Goal: Transaction & Acquisition: Book appointment/travel/reservation

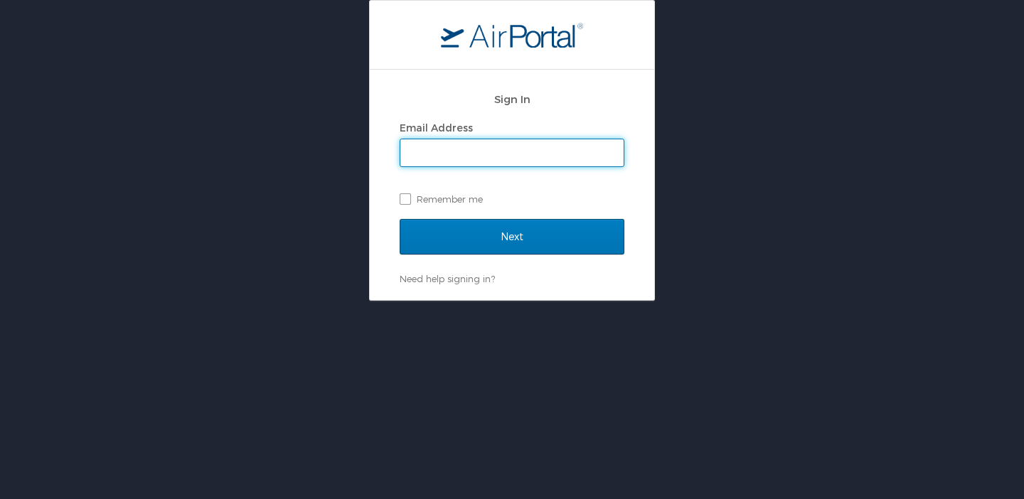
click at [454, 153] on input "Email Address" at bounding box center [511, 152] width 223 height 27
type input "alice@reformersacademy.org"
click at [404, 201] on label "Remember me" at bounding box center [512, 198] width 225 height 21
click at [404, 201] on input "Remember me" at bounding box center [404, 197] width 9 height 9
checkbox input "true"
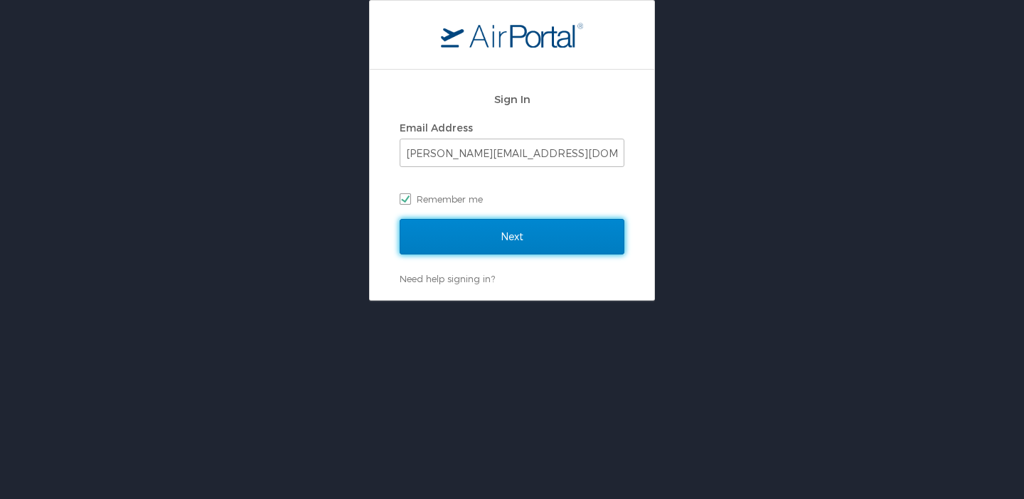
click at [470, 228] on input "Next" at bounding box center [512, 237] width 225 height 36
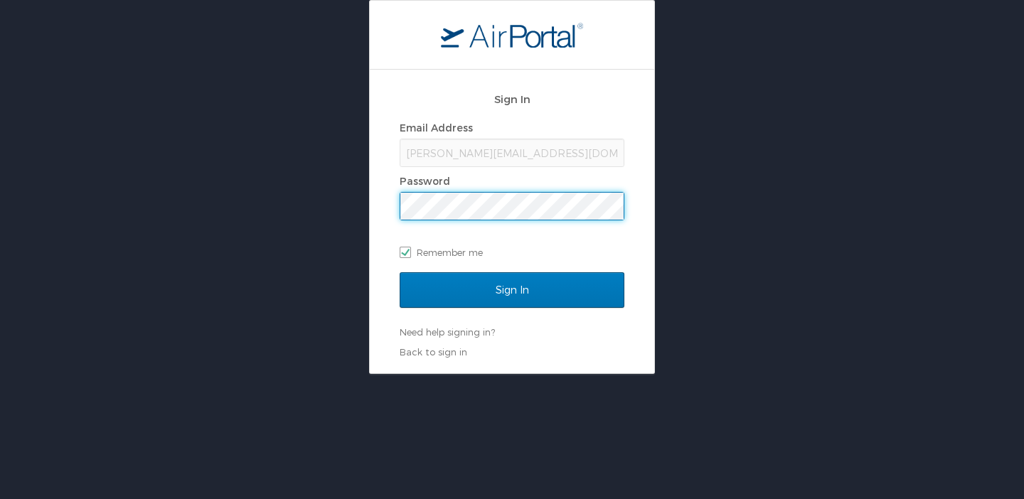
click at [400, 272] on input "Sign In" at bounding box center [512, 290] width 225 height 36
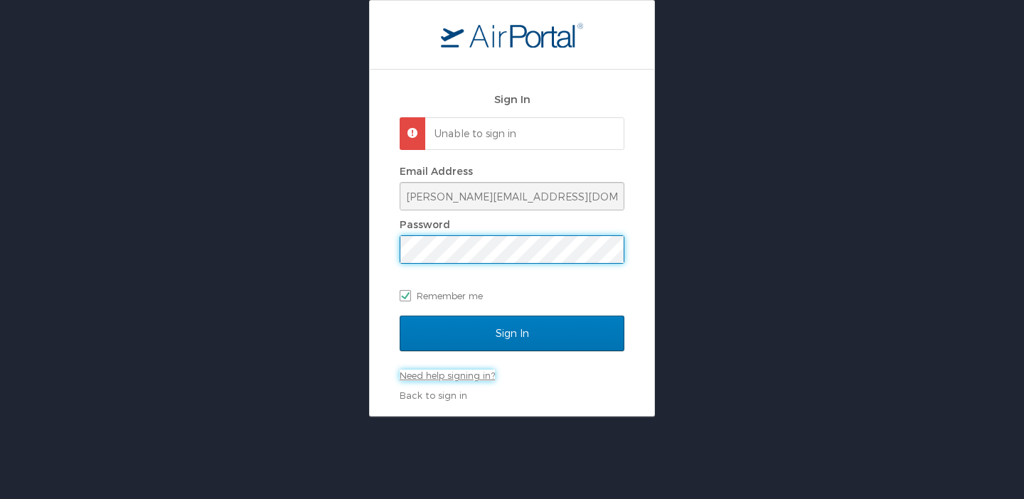
click at [456, 378] on link "Need help signing in?" at bounding box center [447, 375] width 95 height 11
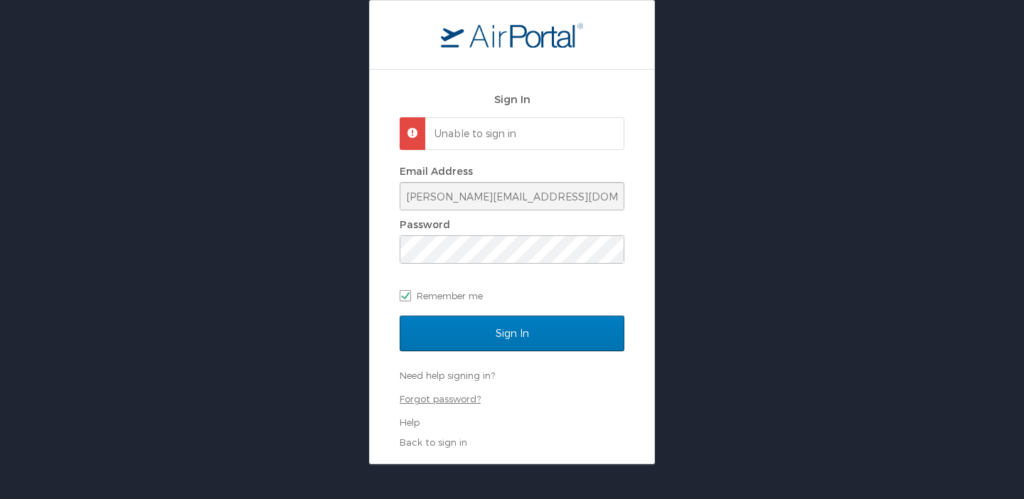
click at [452, 396] on link "Forgot password?" at bounding box center [440, 398] width 81 height 11
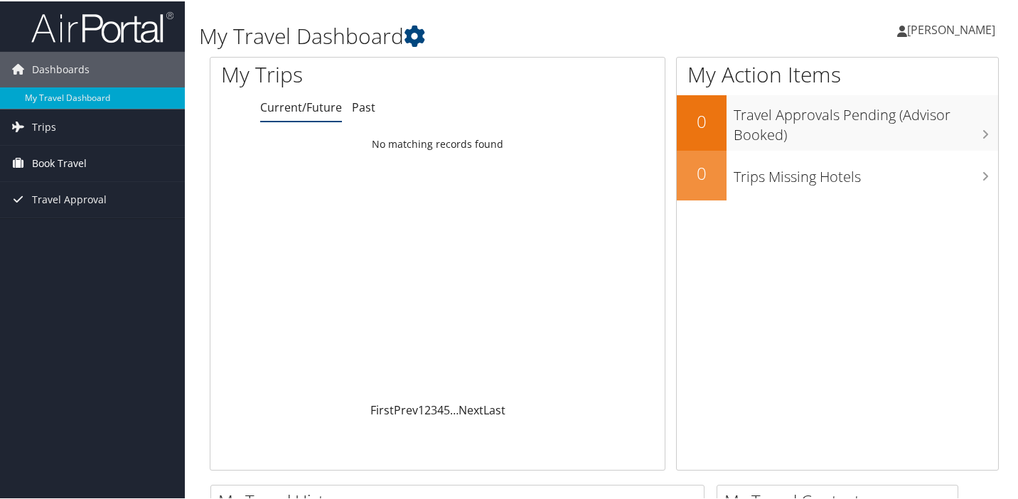
click at [52, 156] on span "Book Travel" at bounding box center [59, 162] width 55 height 36
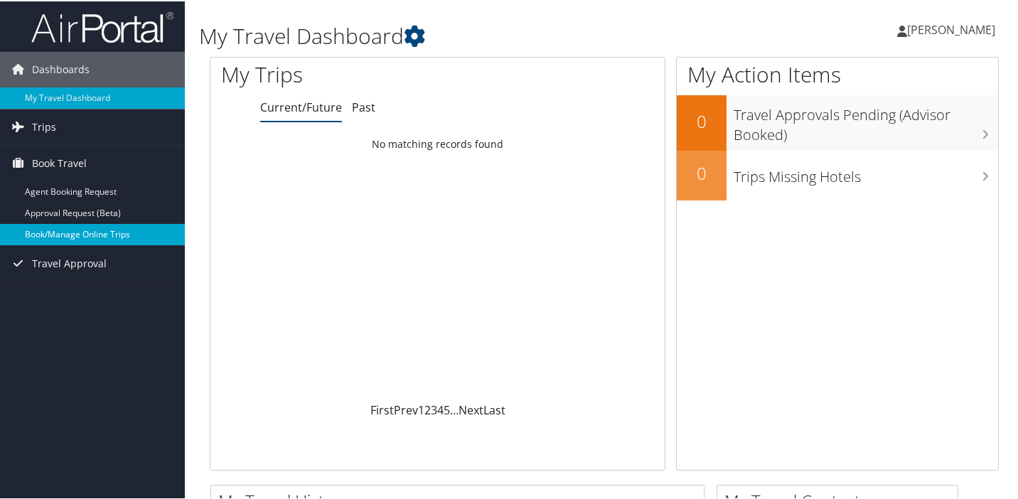
click at [92, 228] on link "Book/Manage Online Trips" at bounding box center [92, 233] width 185 height 21
